Goal: Task Accomplishment & Management: Use online tool/utility

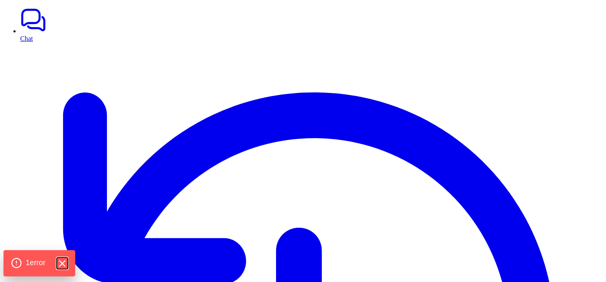
click at [66, 259] on icon "Hide Errors" at bounding box center [61, 263] width 11 height 11
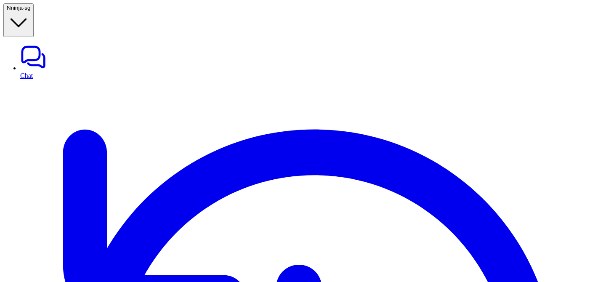
type textarea "**********"
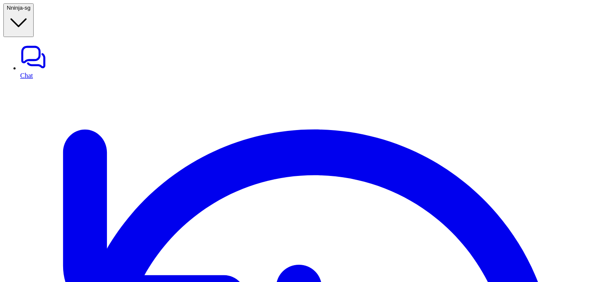
type input "***"
